Goal: Transaction & Acquisition: Download file/media

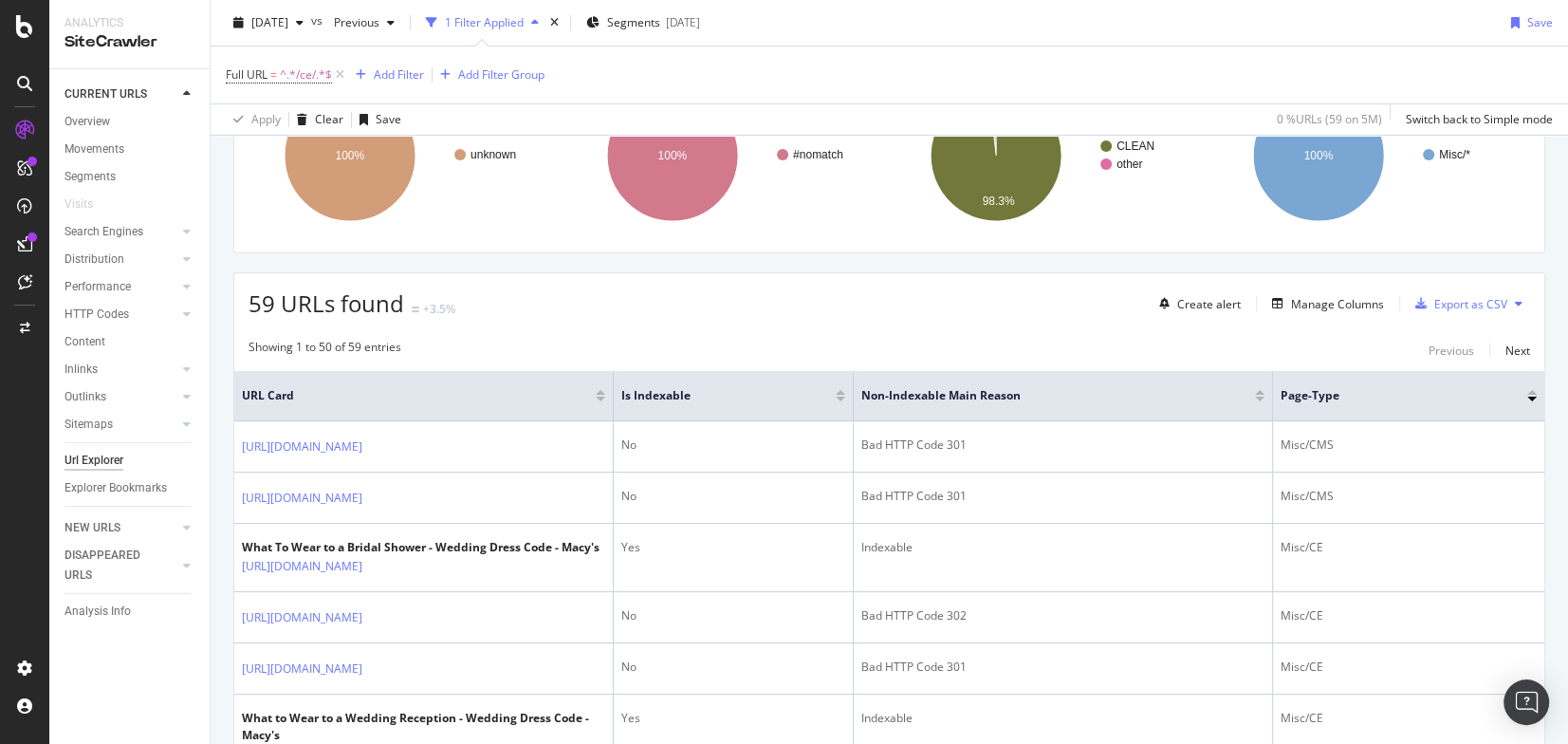
scroll to position [209, 0]
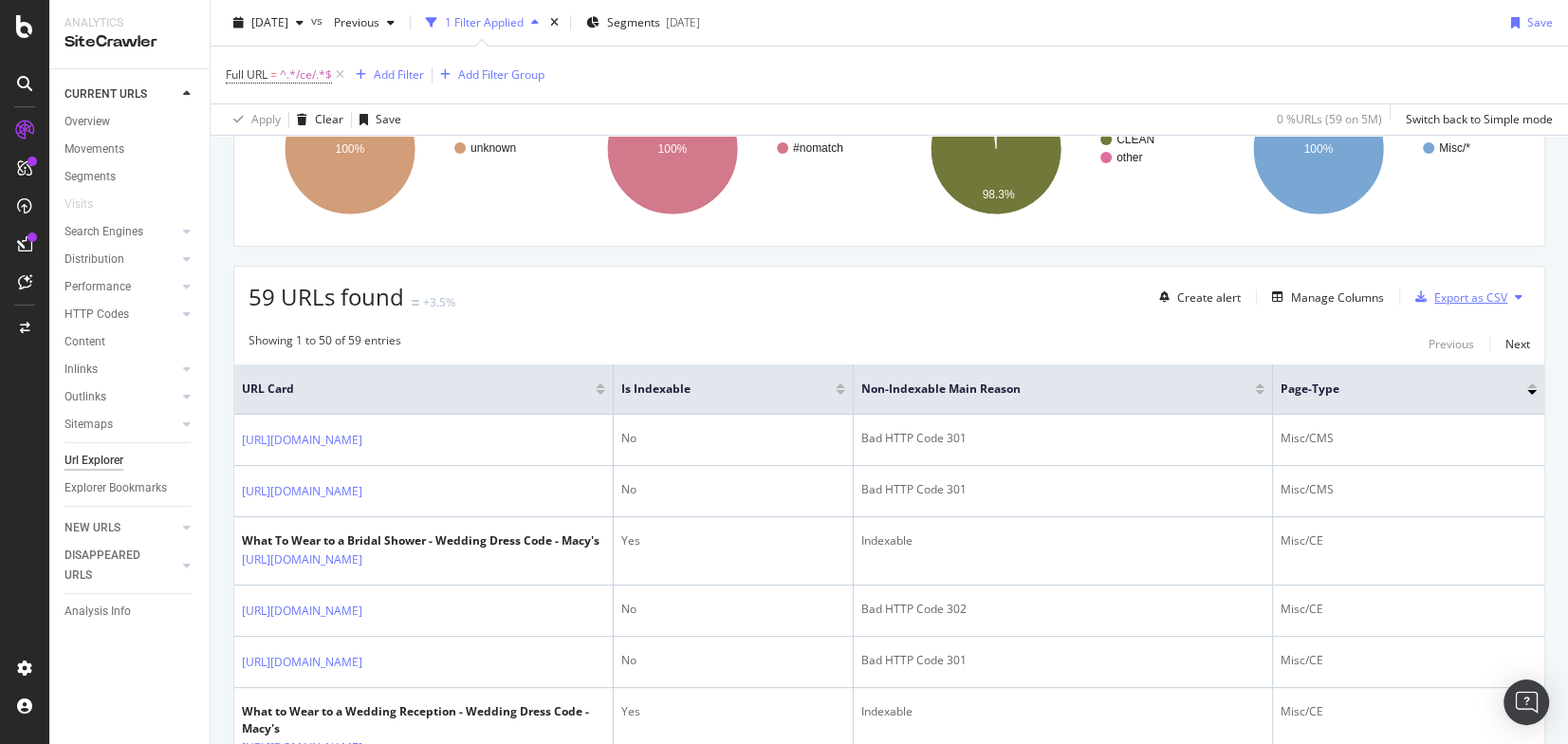
click at [1453, 296] on div "Export as CSV" at bounding box center [1471, 297] width 73 height 16
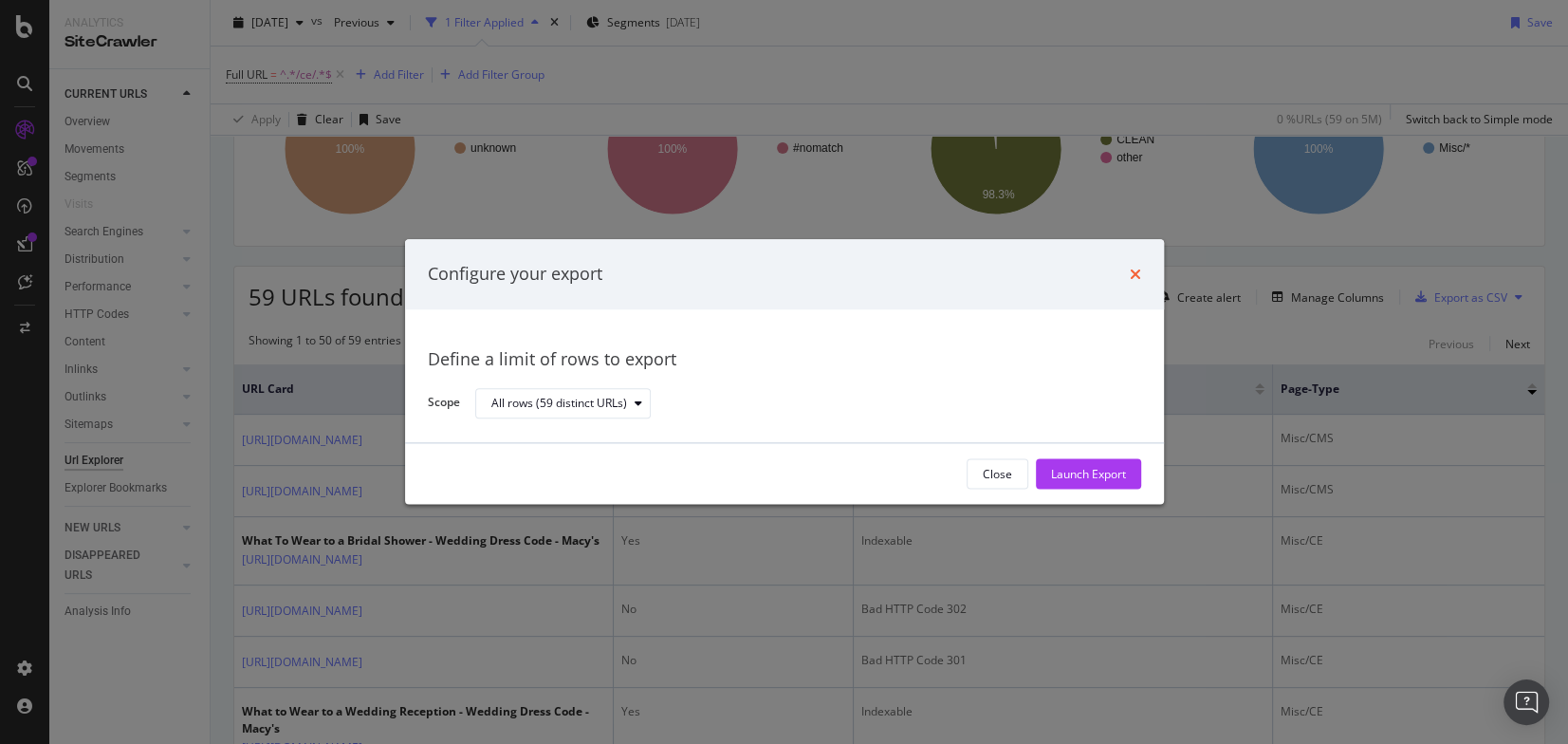
click at [1137, 272] on icon "times" at bounding box center [1136, 275] width 12 height 15
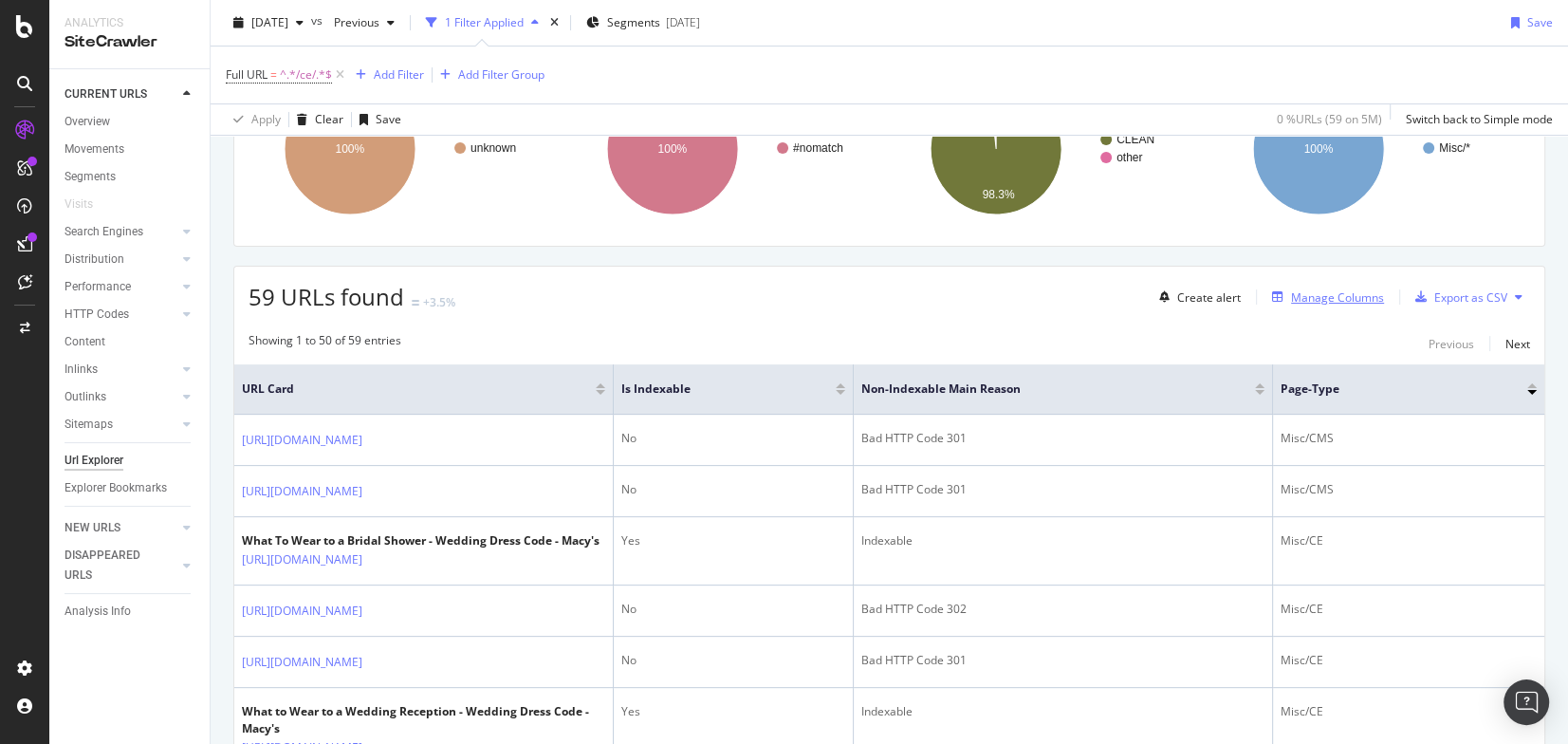
click at [1315, 296] on div "Manage Columns" at bounding box center [1338, 297] width 93 height 16
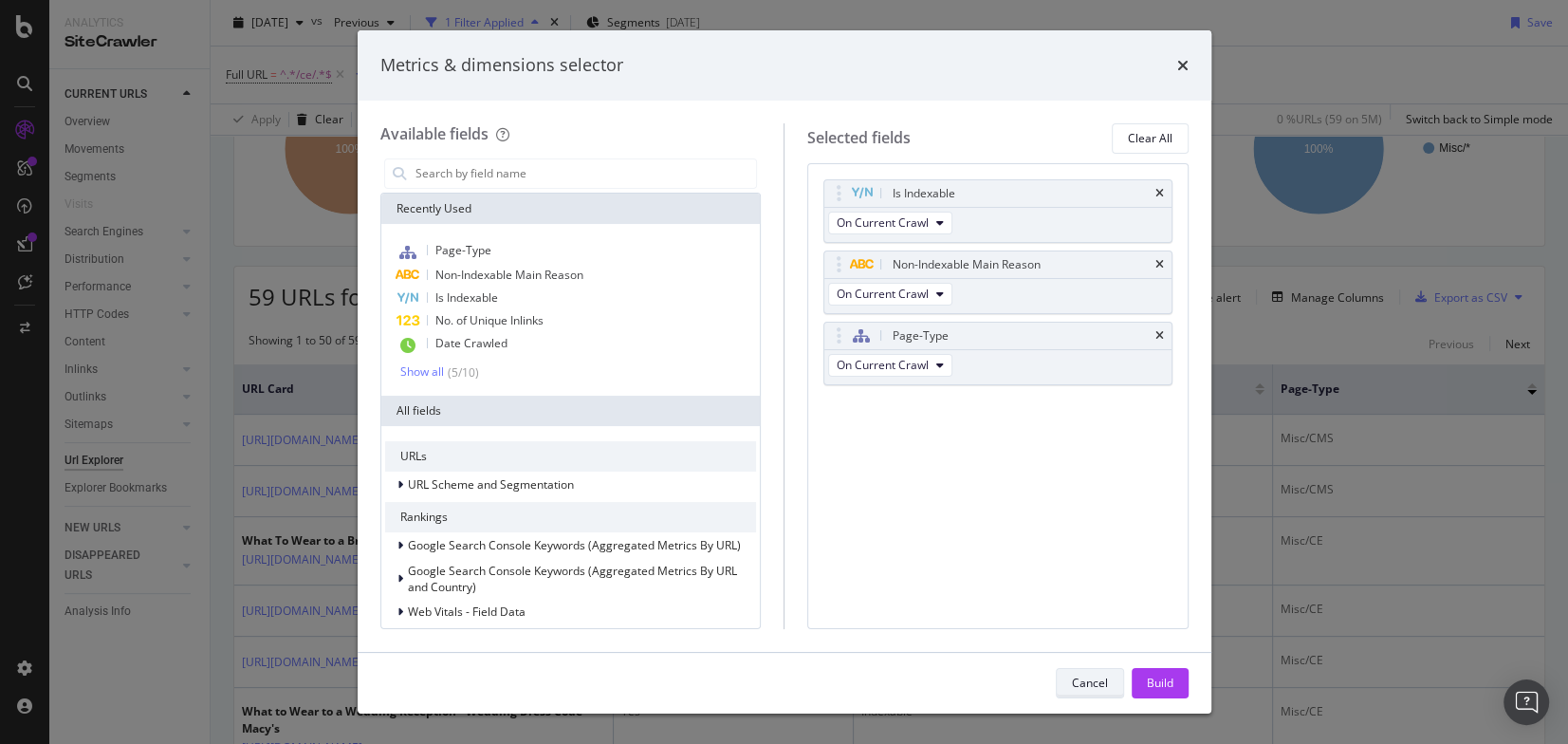
click at [1080, 681] on div "Cancel" at bounding box center [1089, 682] width 36 height 16
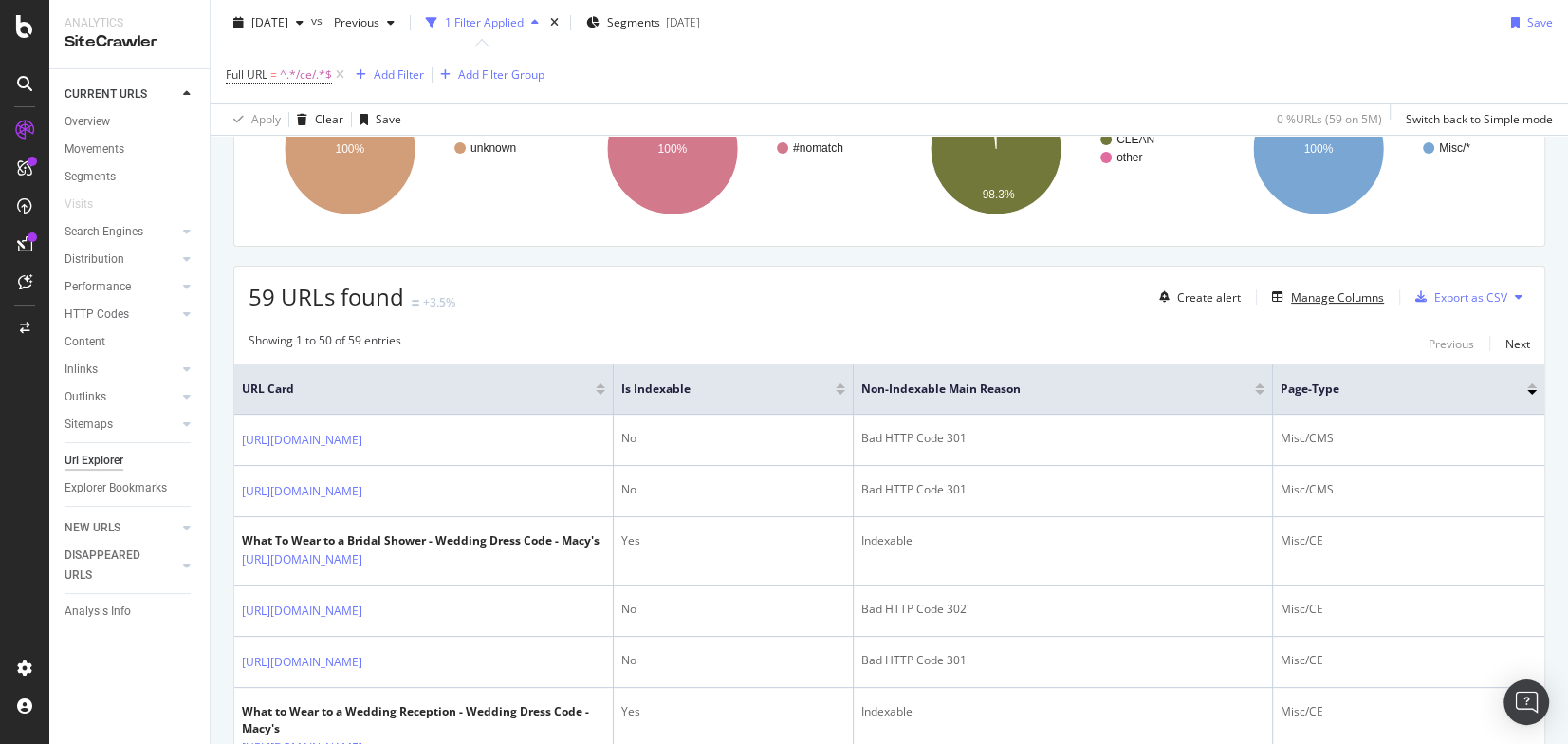
scroll to position [0, 0]
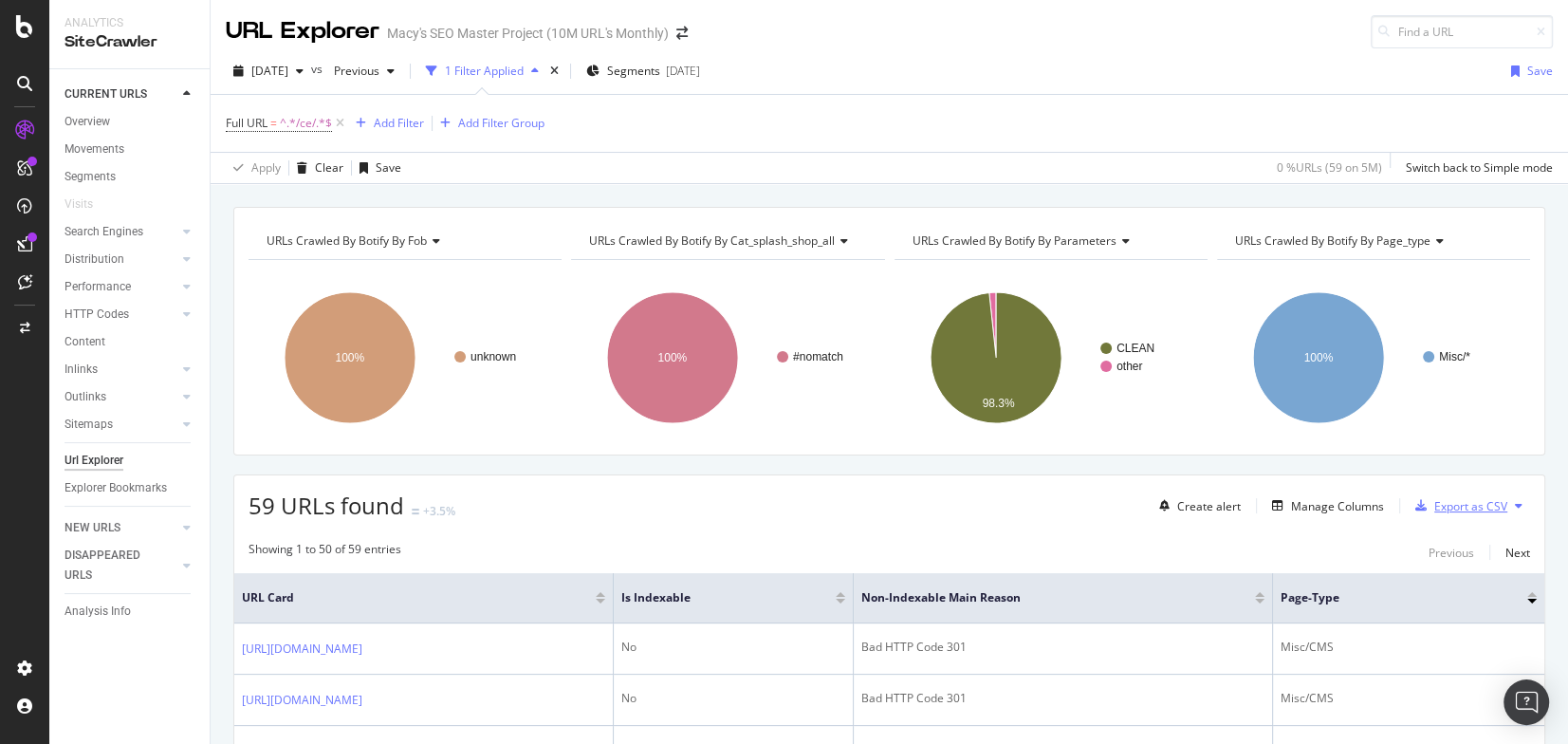
click at [1459, 506] on div "Export as CSV" at bounding box center [1471, 506] width 73 height 16
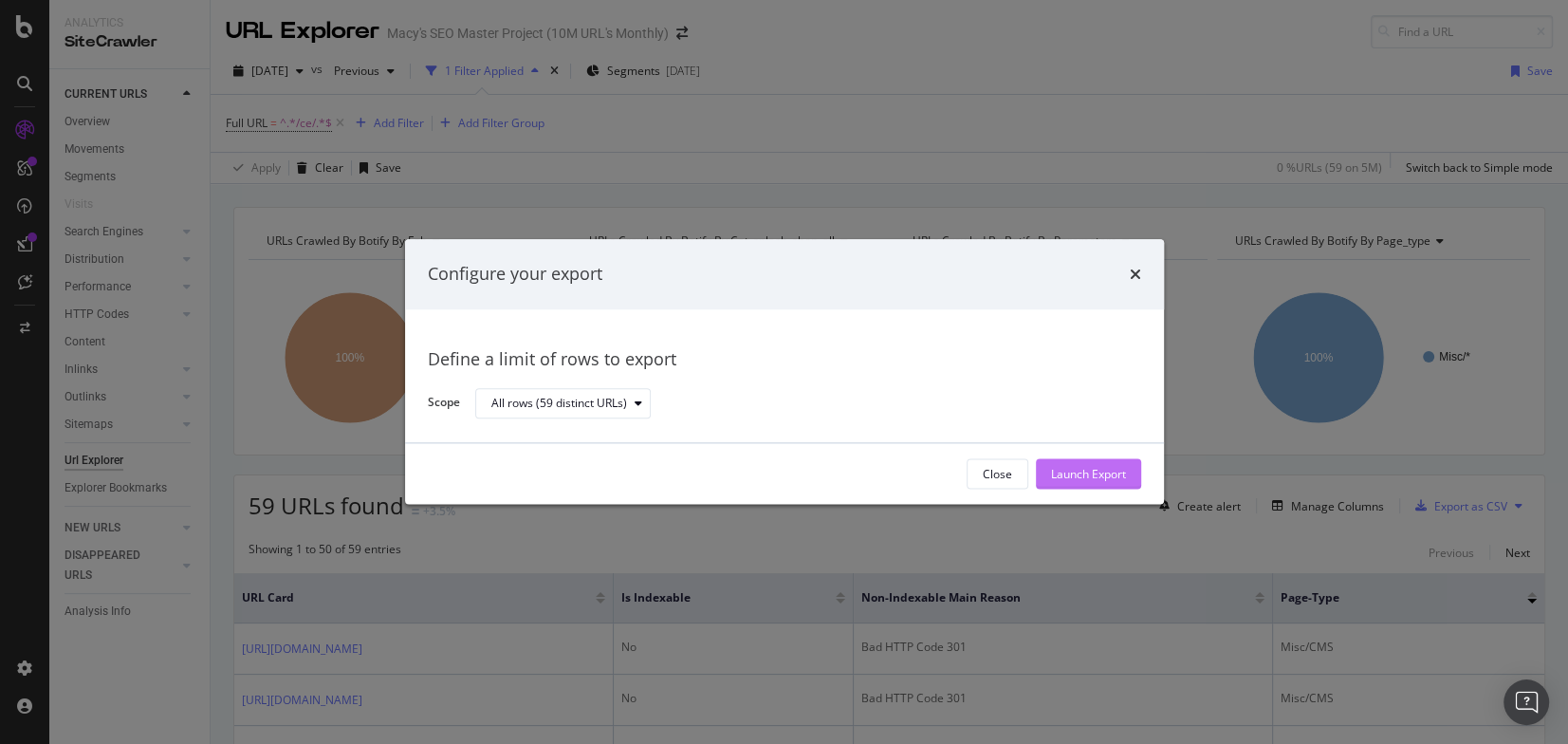
click at [1088, 473] on div "Launch Export" at bounding box center [1089, 474] width 75 height 16
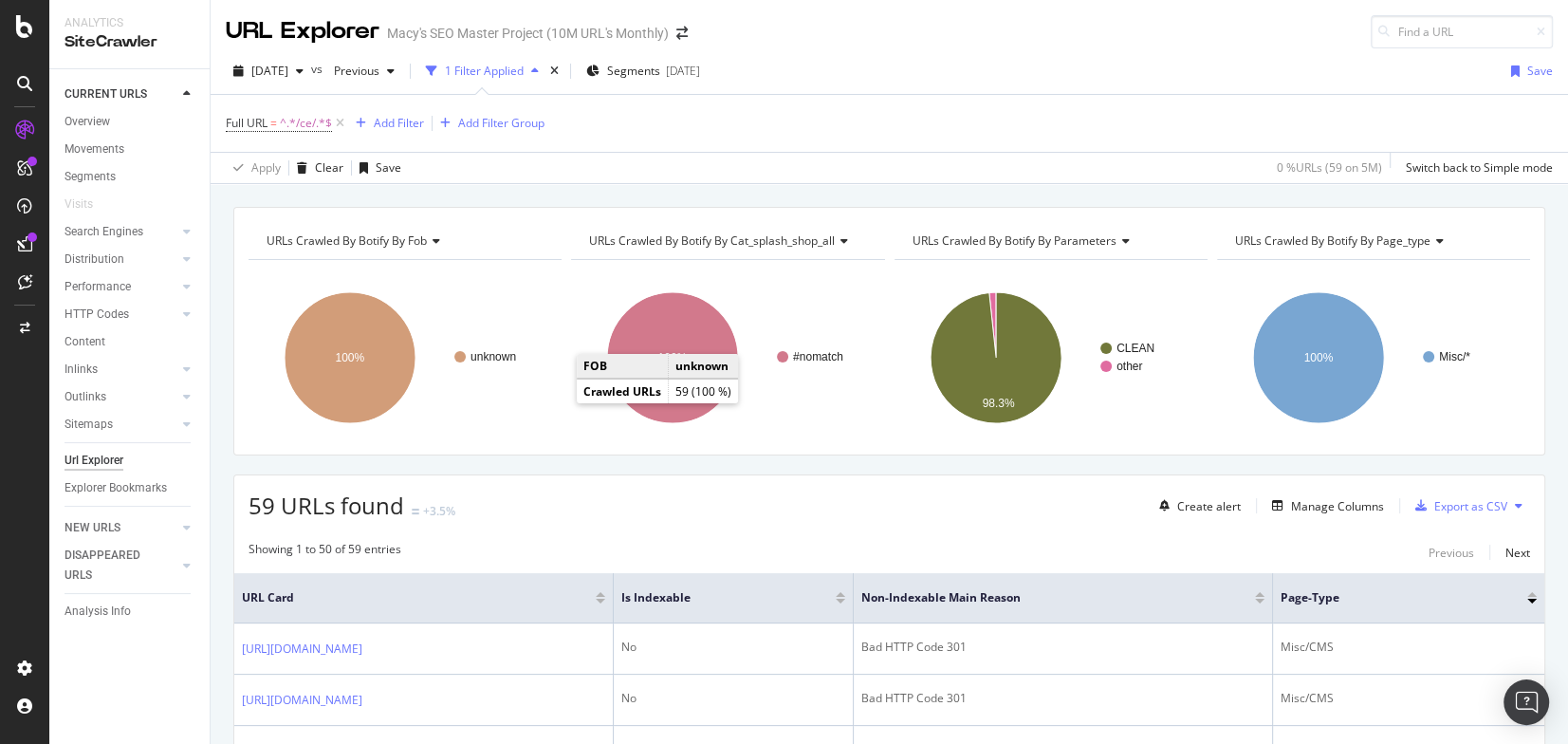
click at [1220, 30] on div "URL Explorer Macy's SEO Master Project (10M URL's Monthly)" at bounding box center [890, 24] width 1358 height 48
